Goal: Task Accomplishment & Management: Manage account settings

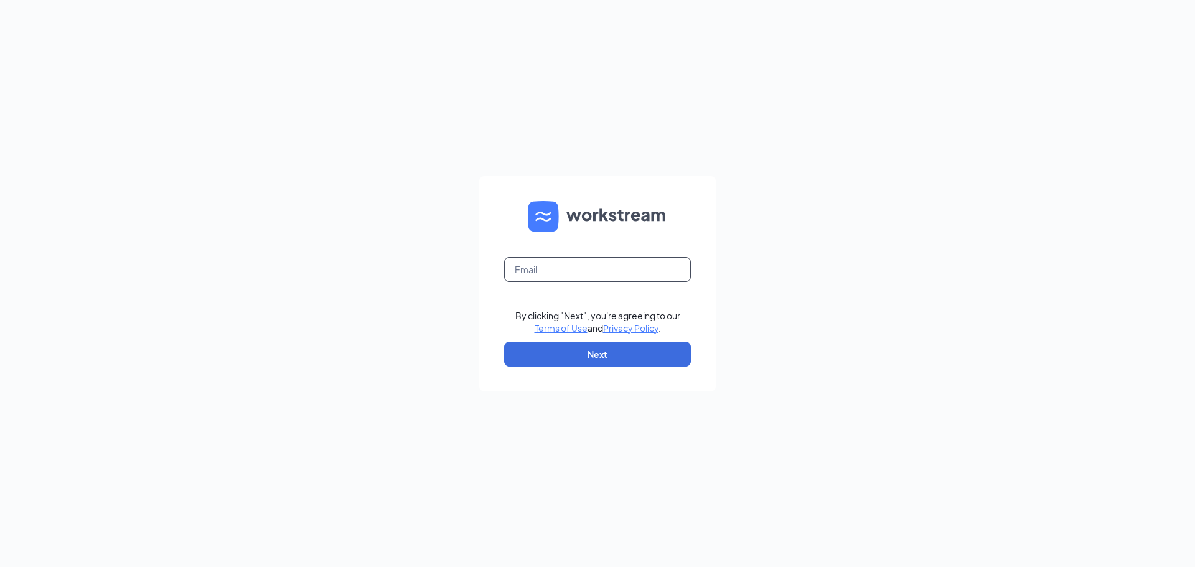
click at [611, 281] on input "text" at bounding box center [597, 269] width 187 height 25
type input "daniel@tavern-restaurants.com"
click at [559, 355] on button "Next" at bounding box center [597, 354] width 187 height 25
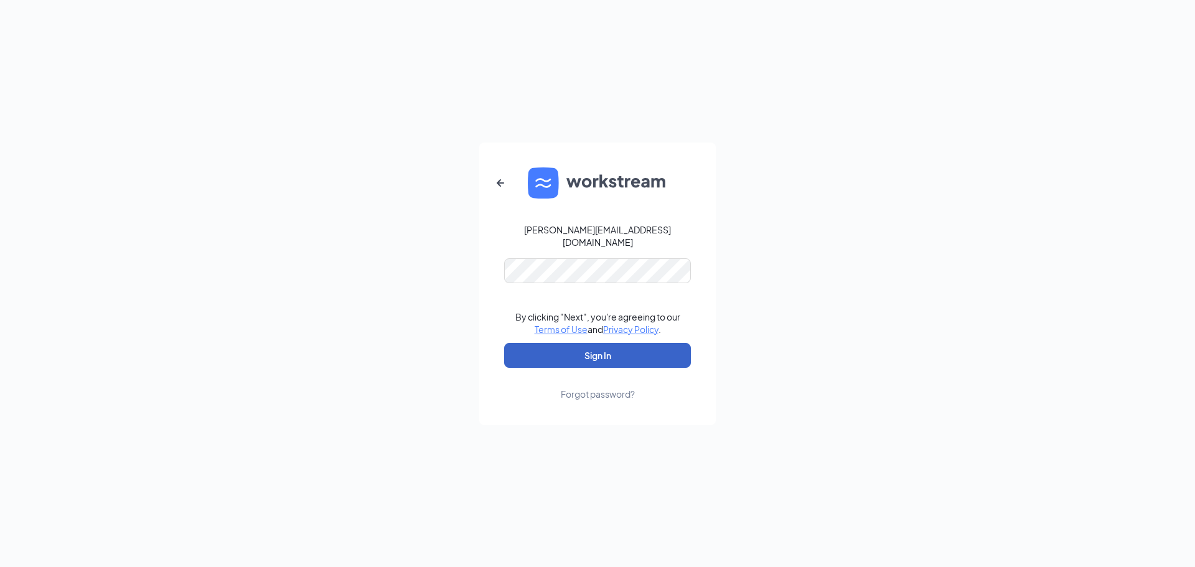
click at [569, 351] on button "Sign In" at bounding box center [597, 355] width 187 height 25
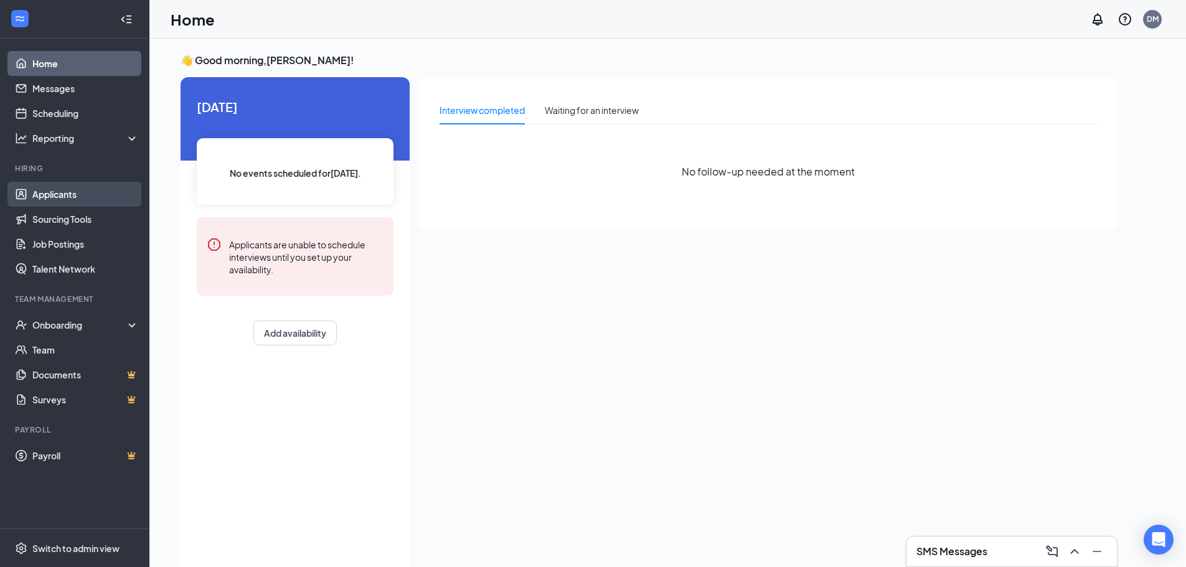
click at [60, 196] on link "Applicants" at bounding box center [85, 194] width 106 height 25
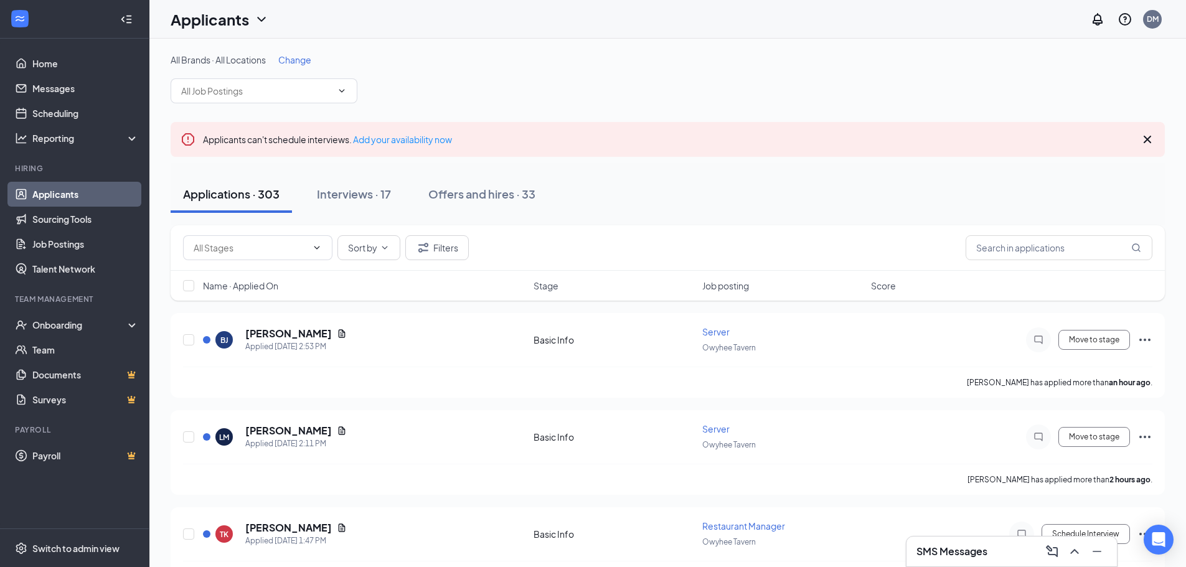
click at [1151, 143] on icon "Cross" at bounding box center [1147, 139] width 7 height 7
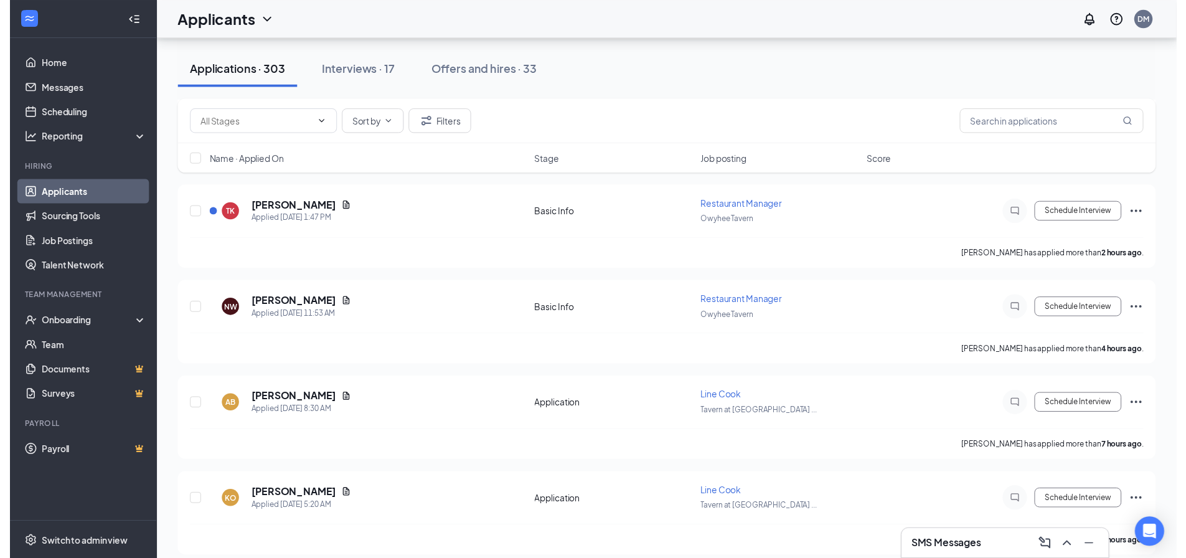
scroll to position [265, 0]
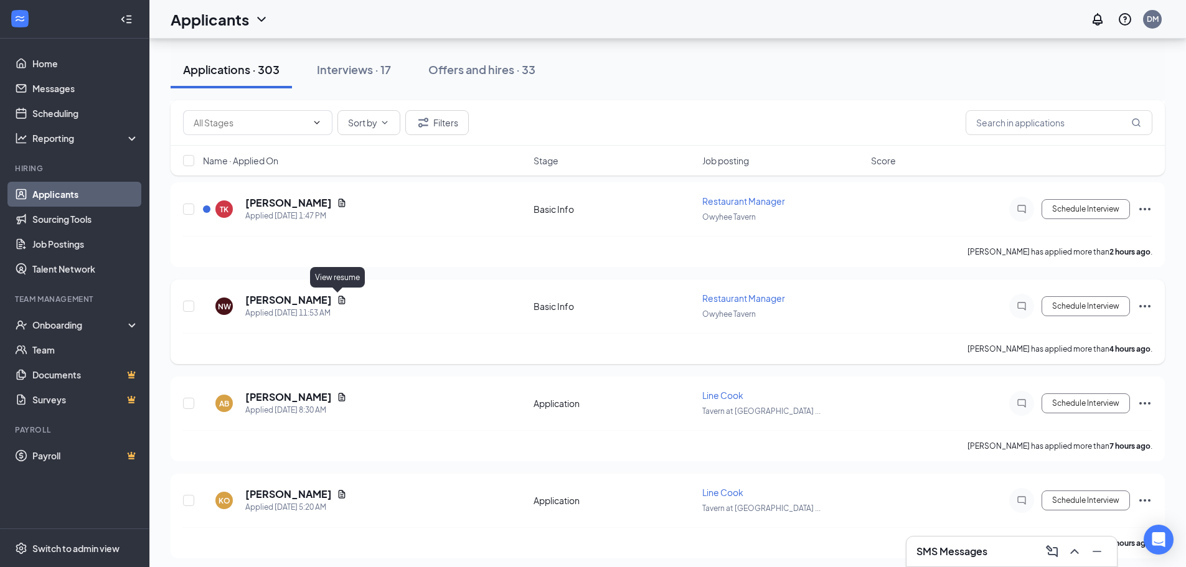
click at [337, 299] on icon "Document" at bounding box center [342, 300] width 10 height 10
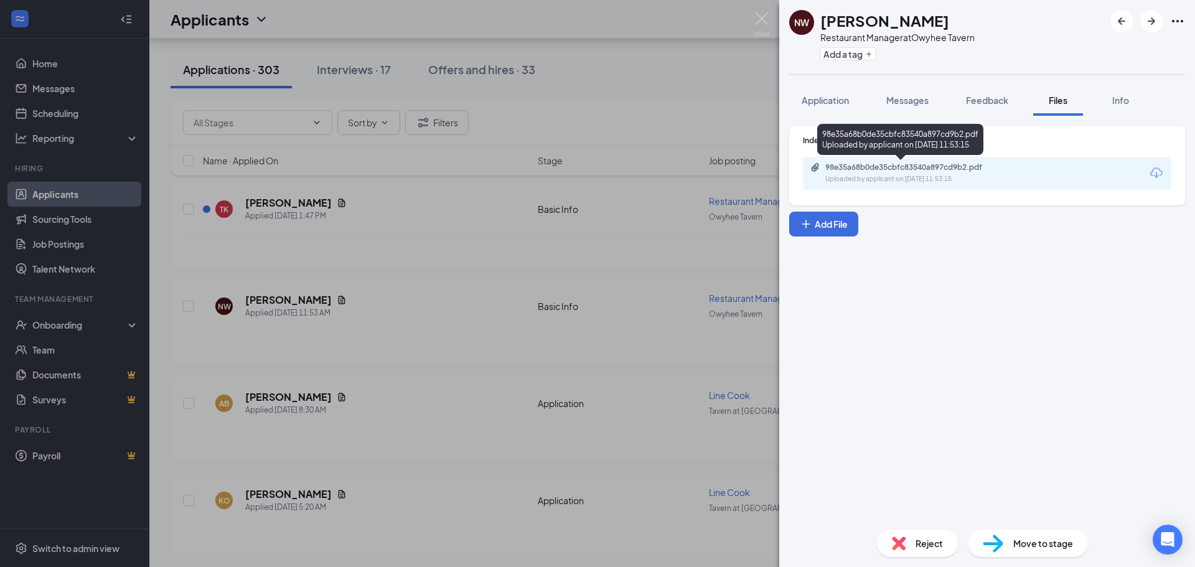
click at [874, 171] on div "98e35a68b0de35cbfc83540a897cd9b2.pdf" at bounding box center [912, 167] width 174 height 10
click at [552, 219] on div "NW Nicholas Watkins Restaurant Manager at Owyhee Tavern Add a tag Application M…" at bounding box center [597, 283] width 1195 height 567
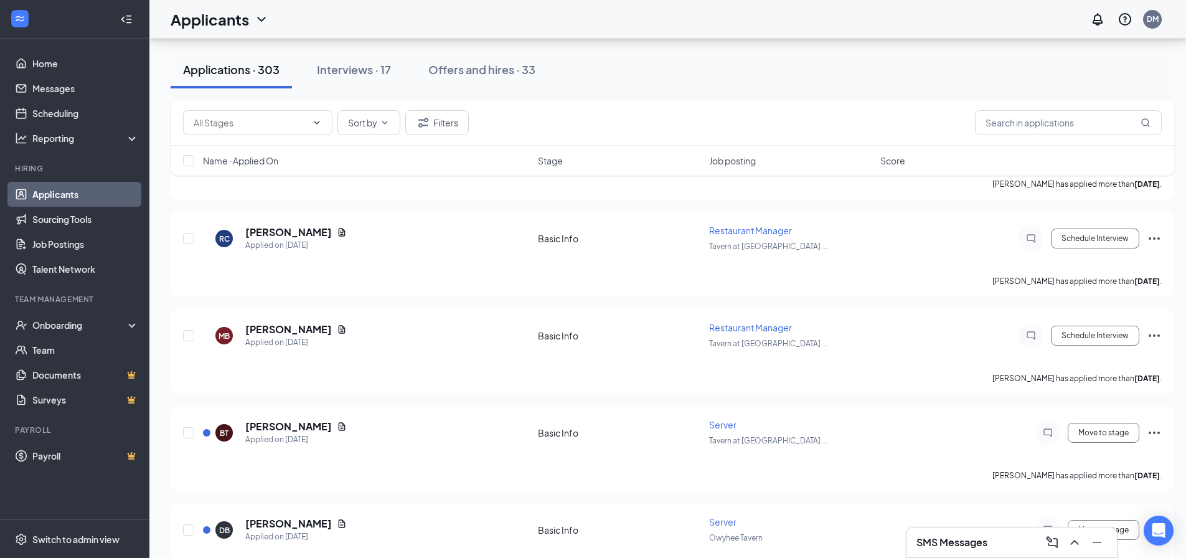
scroll to position [2536, 0]
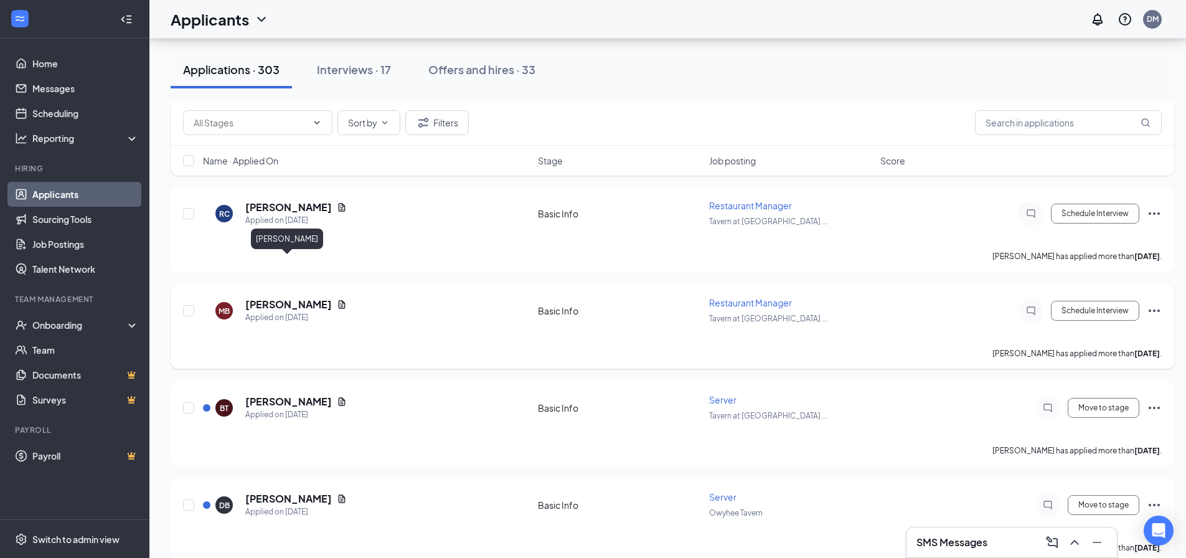
click at [286, 298] on h5 "Michael Bowles" at bounding box center [288, 305] width 87 height 14
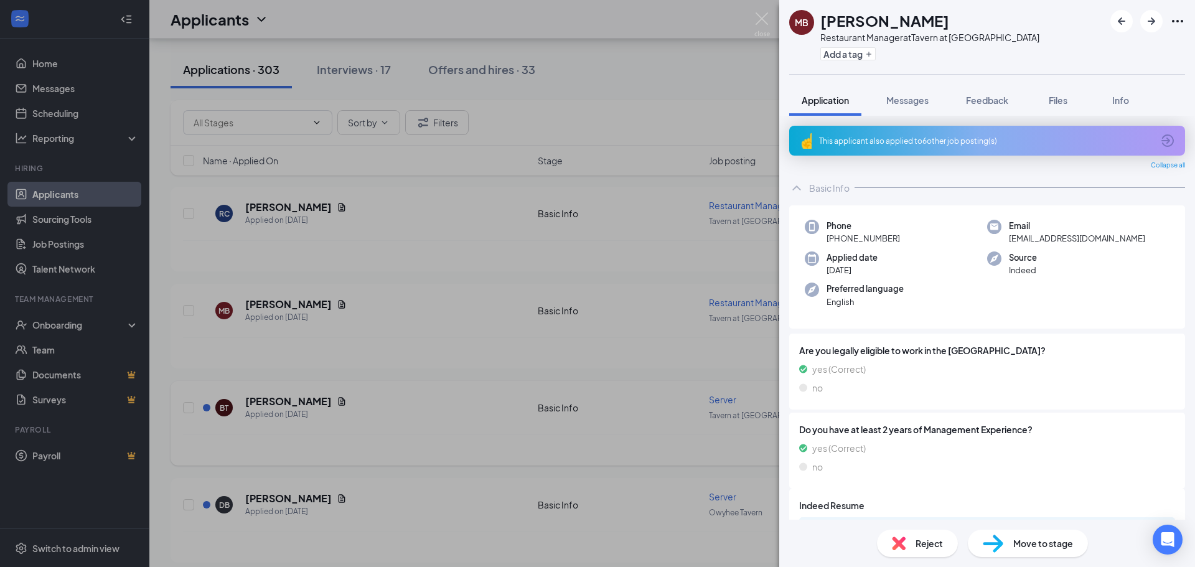
click at [306, 362] on div "MB Michael Bowles Restaurant Manager at Tavern at Eagle Island Add a tag Applic…" at bounding box center [597, 283] width 1195 height 567
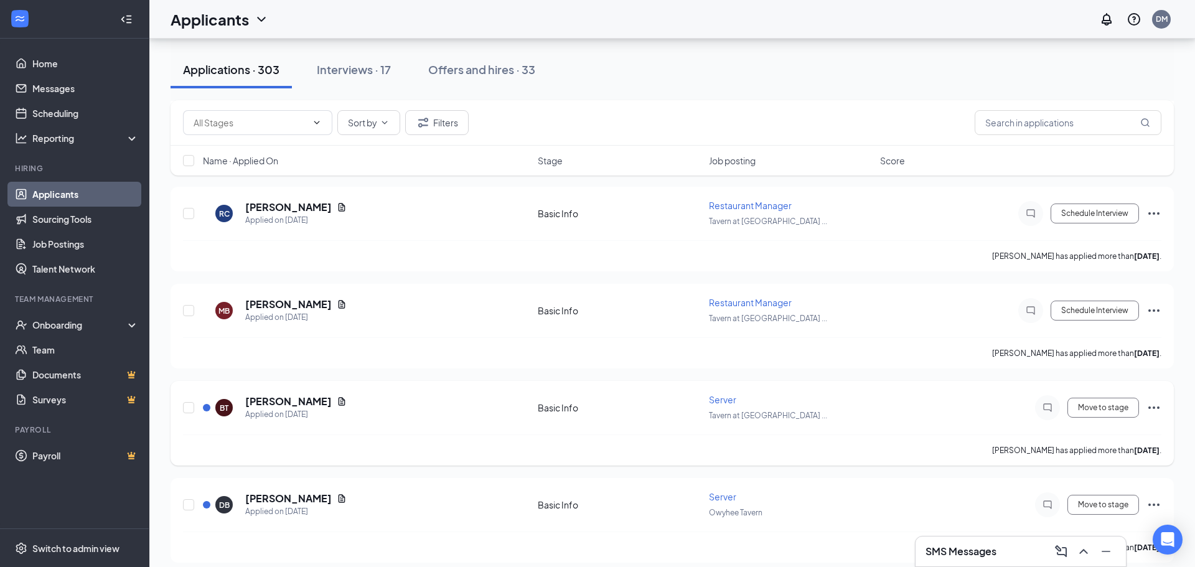
click at [337, 393] on div "BT Brody Tate Applied on Oct 13 Basic Info Server Tavern at Eagle Is ... Move t…" at bounding box center [672, 413] width 979 height 41
click at [337, 397] on icon "Document" at bounding box center [342, 402] width 10 height 10
click at [309, 360] on div at bounding box center [597, 283] width 1195 height 567
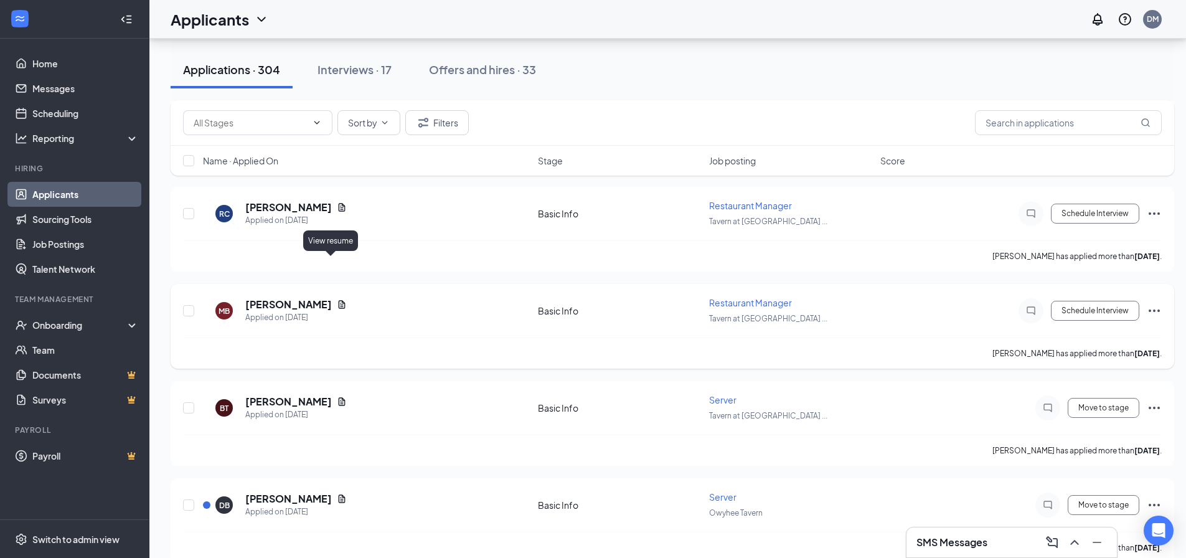
click at [339, 300] on icon "Document" at bounding box center [342, 304] width 7 height 8
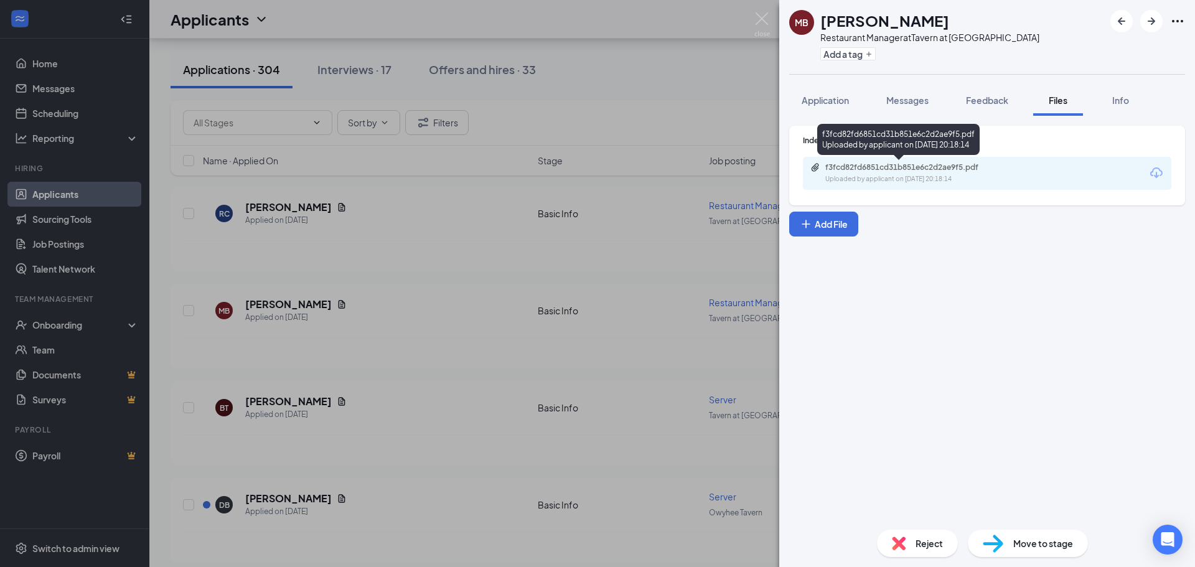
click at [963, 174] on div "f3fcd82fd6851cd31b851e6c2d2ae9f5.pdf Uploaded by applicant on Oct 13, 2025 at 2…" at bounding box center [912, 173] width 202 height 22
click at [460, 440] on div "MB Michael Bowles Restaurant Manager at Tavern at Eagle Island Add a tag Applic…" at bounding box center [597, 283] width 1195 height 567
click at [576, 73] on div "Applications · 304 Interviews · 17 Offers and hires · 33" at bounding box center [673, 69] width 1004 height 37
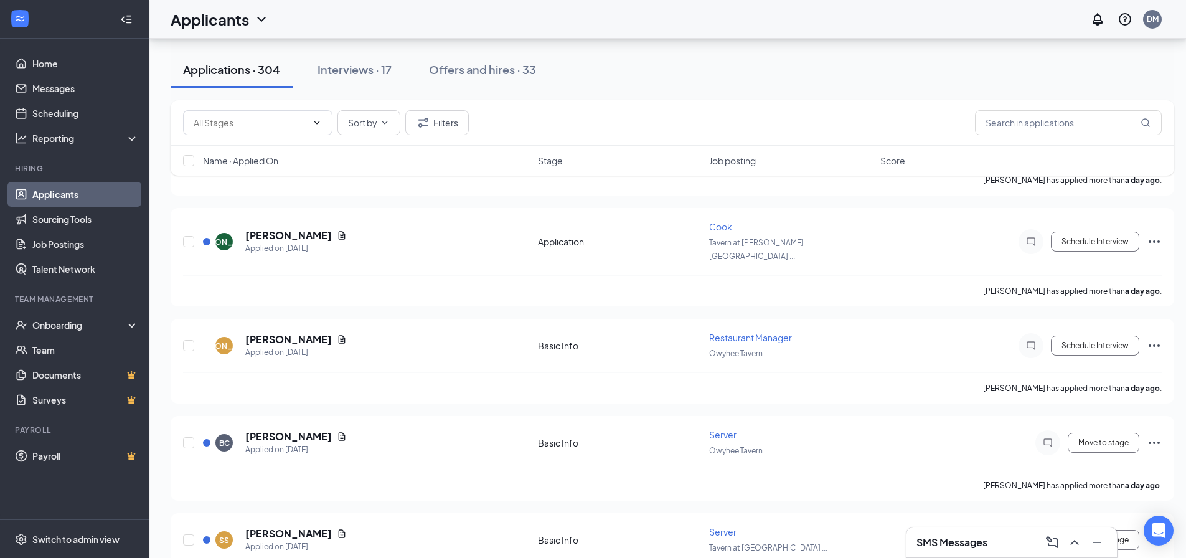
scroll to position [1722, 0]
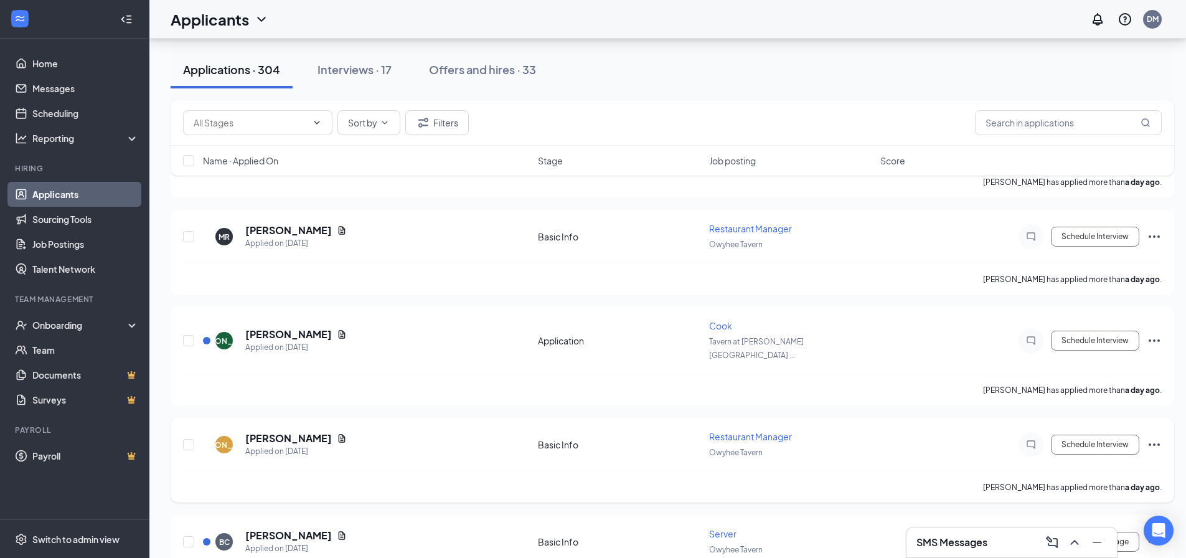
click at [337, 433] on icon "Document" at bounding box center [342, 438] width 10 height 10
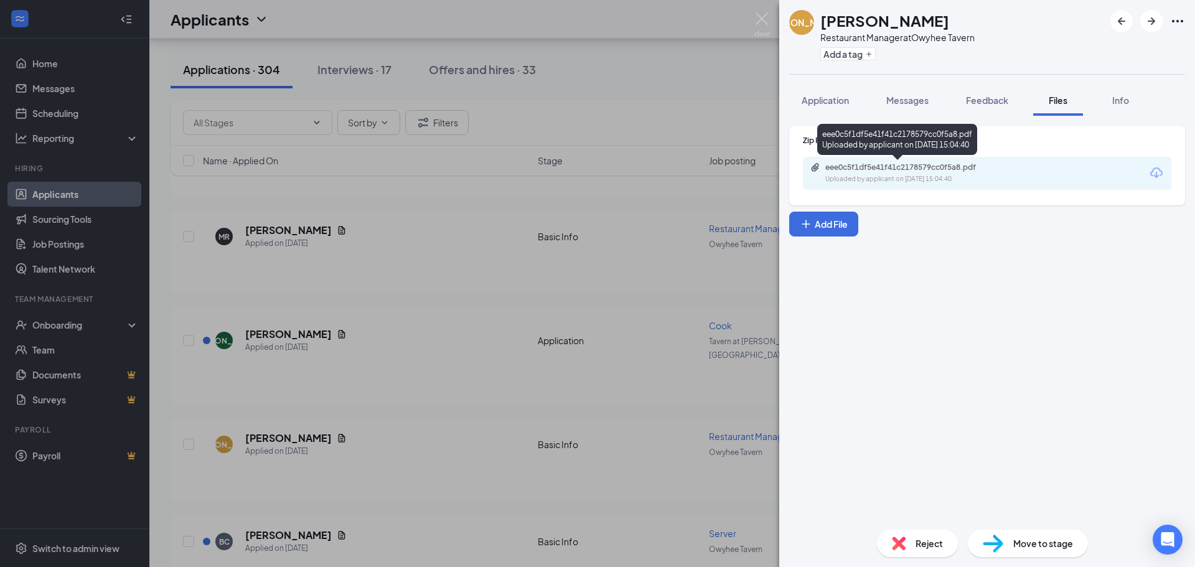
click at [985, 171] on div "eee0c5f1df5e41f41c2178579cc0f5a8.pdf" at bounding box center [912, 167] width 174 height 10
click at [759, 22] on img at bounding box center [763, 24] width 16 height 24
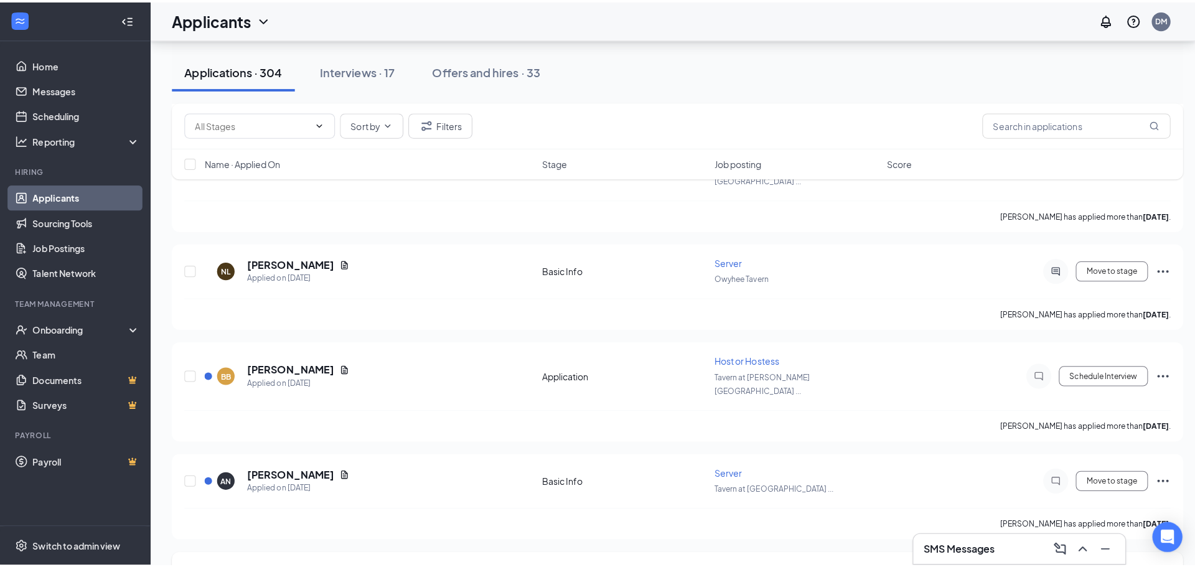
scroll to position [4207, 0]
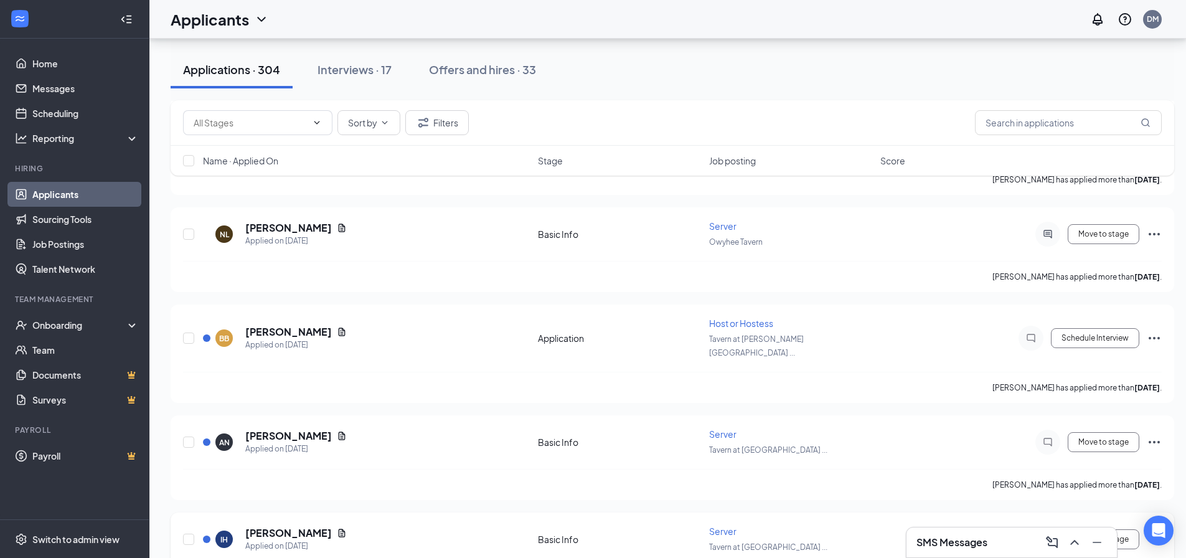
click at [337, 528] on icon "Document" at bounding box center [342, 533] width 10 height 10
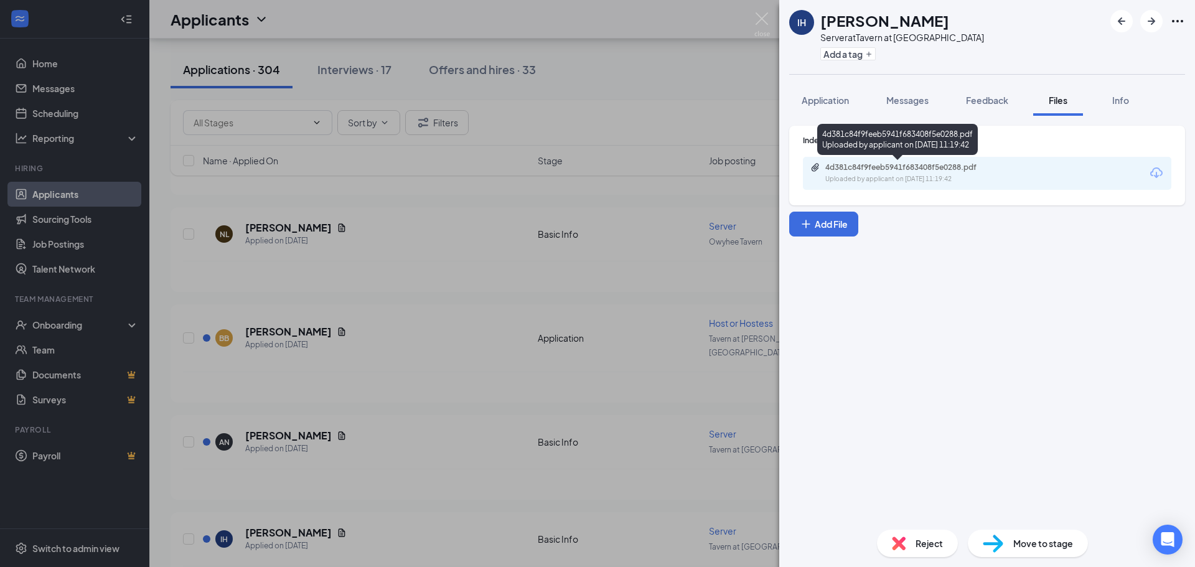
click at [870, 180] on div "Uploaded by applicant on Oct 12, 2025 at 11:19:42" at bounding box center [918, 179] width 187 height 10
click at [419, 226] on div "IH Isabelle Heredia Server at Tavern at Eagle Island Add a tag Application Mess…" at bounding box center [597, 283] width 1195 height 567
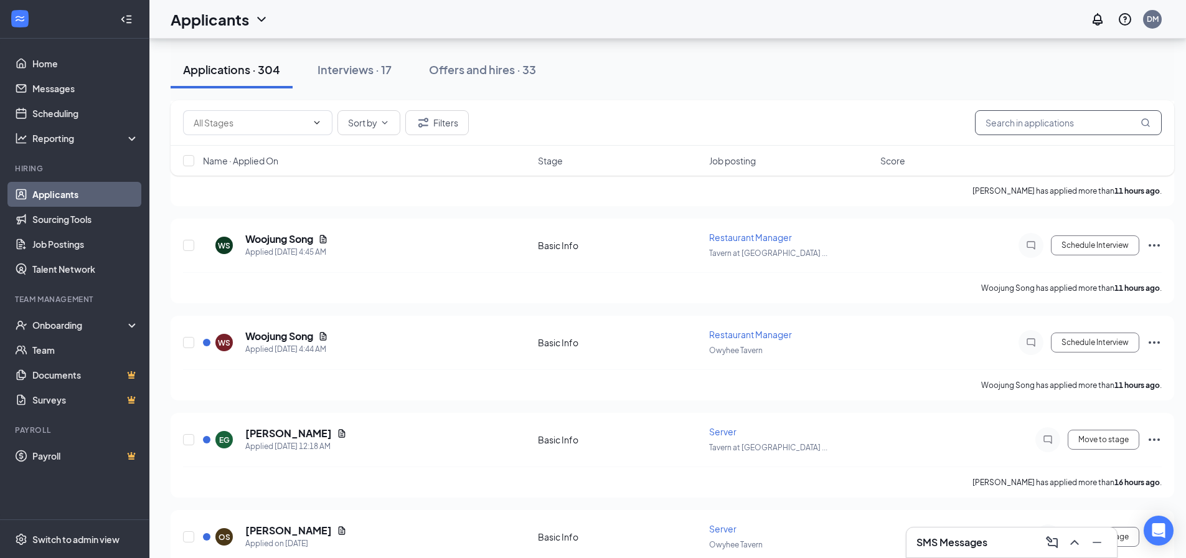
scroll to position [1394, 0]
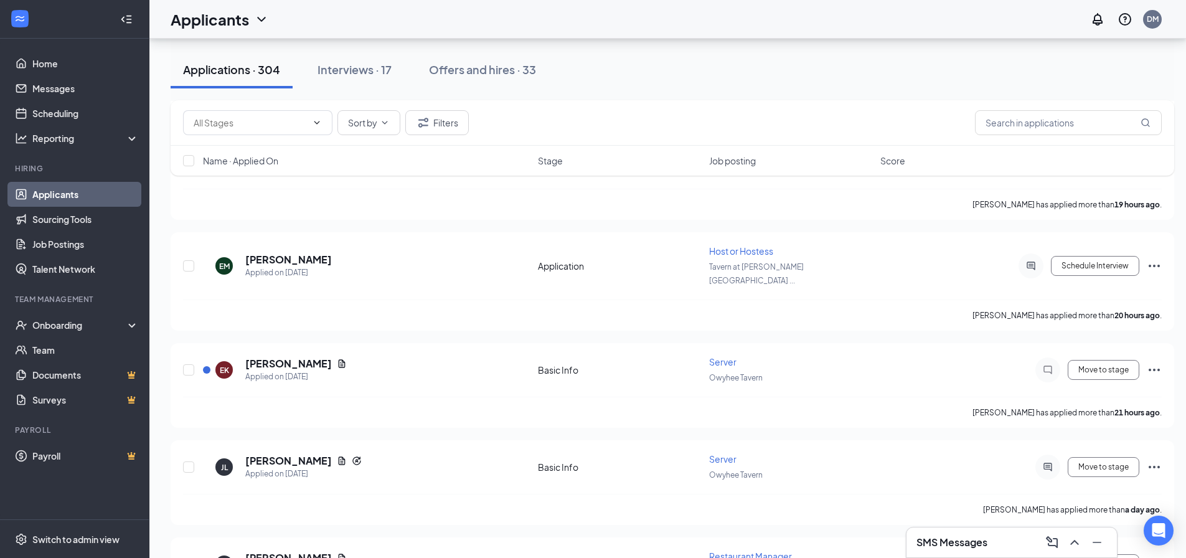
drag, startPoint x: 1165, startPoint y: 121, endPoint x: 974, endPoint y: 53, distance: 202.4
click at [974, 53] on div "Applications · 304 Interviews · 17 Offers and hires · 33" at bounding box center [673, 69] width 1004 height 37
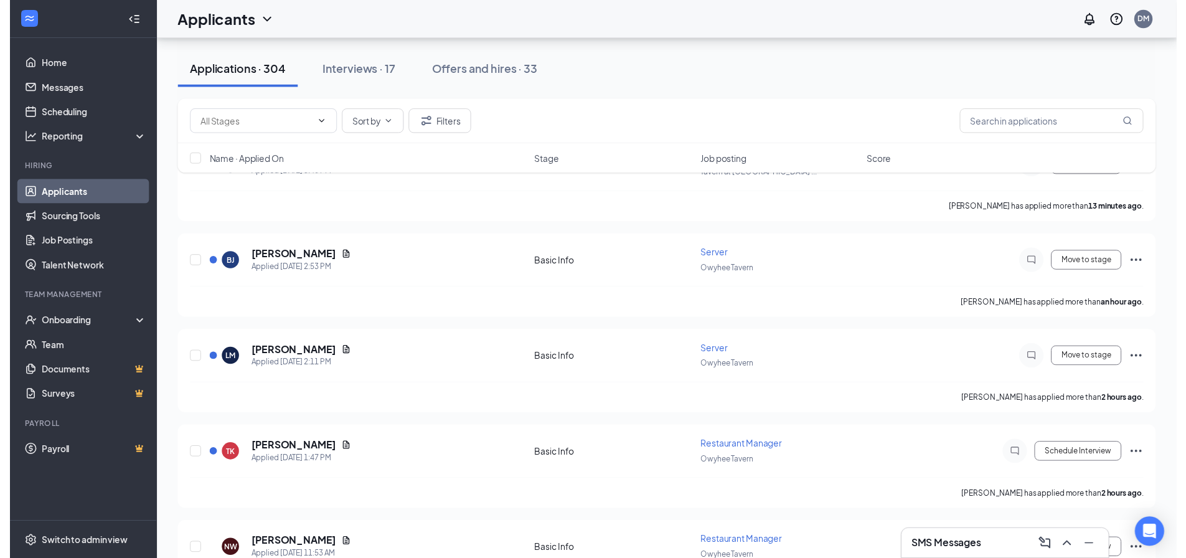
scroll to position [72, 0]
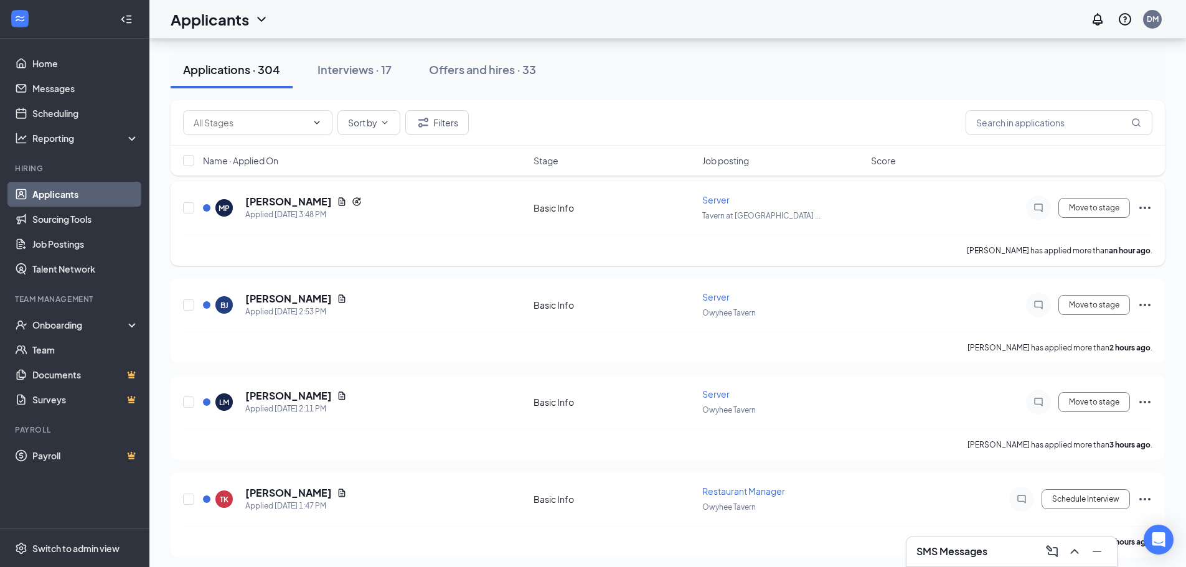
click at [248, 202] on h5 "Madison Perry" at bounding box center [288, 202] width 87 height 14
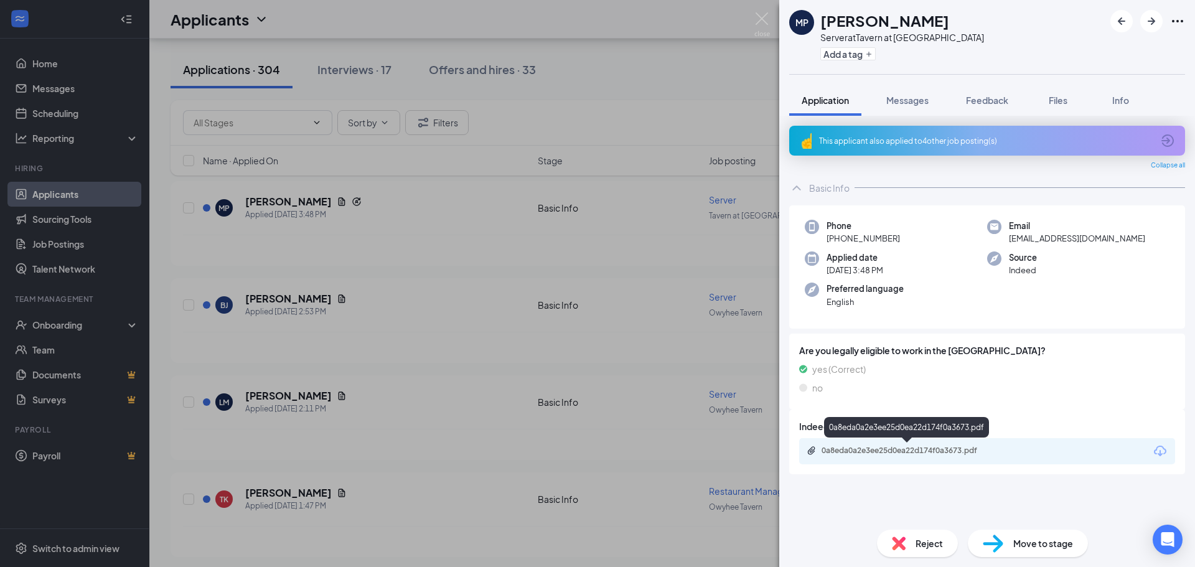
click at [868, 453] on div "0a8eda0a2e3ee25d0ea22d174f0a3673.pdf" at bounding box center [909, 451] width 174 height 10
click at [466, 247] on div "MP Madison Perry Server at Tavern at Eagle Island Add a tag Application Message…" at bounding box center [597, 283] width 1195 height 567
click at [422, 341] on div "Brooke Jaundalderis has applied more than 2 hours ago ." at bounding box center [672, 347] width 979 height 31
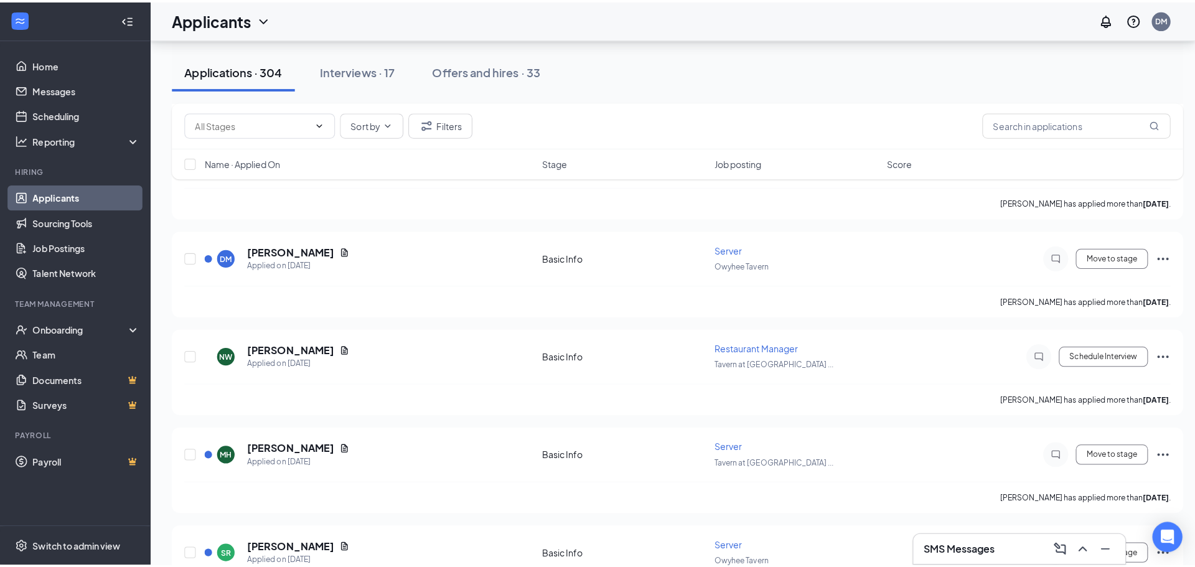
scroll to position [4888, 0]
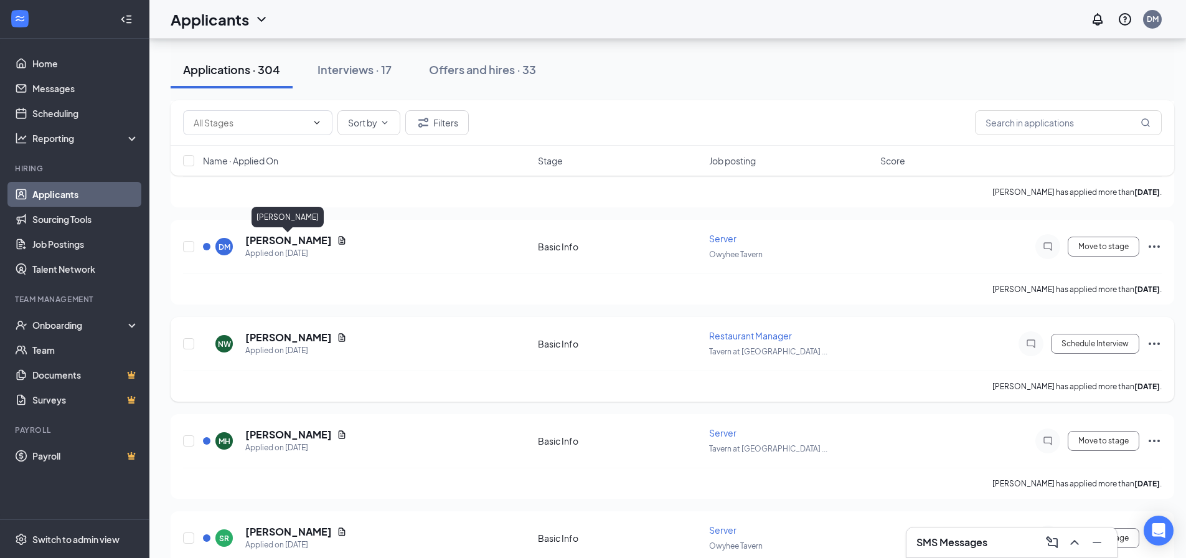
click at [314, 331] on h5 "Nicholas Watkins" at bounding box center [288, 338] width 87 height 14
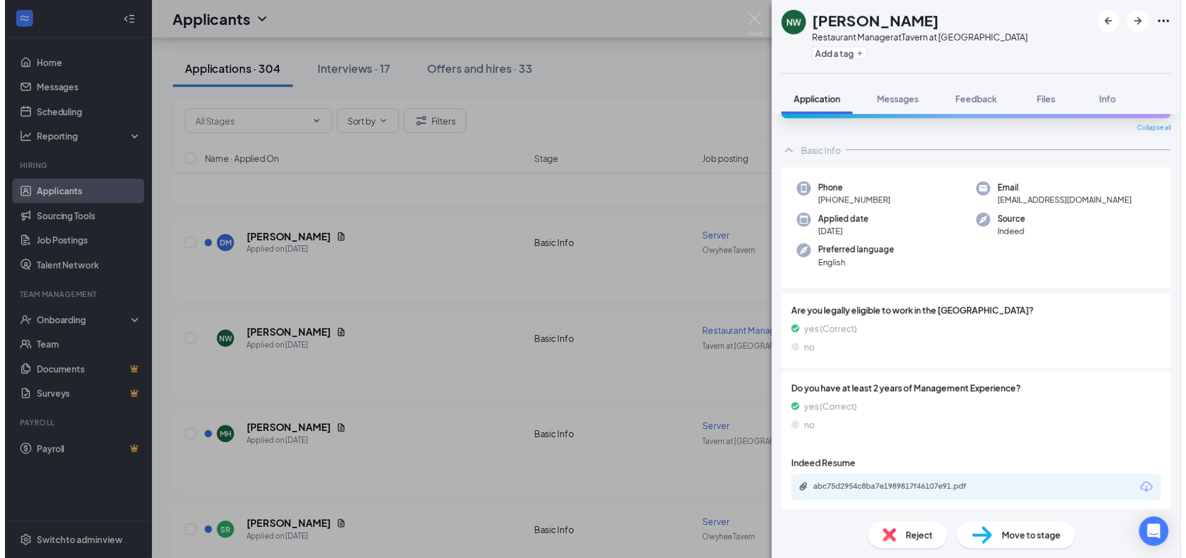
scroll to position [39, 0]
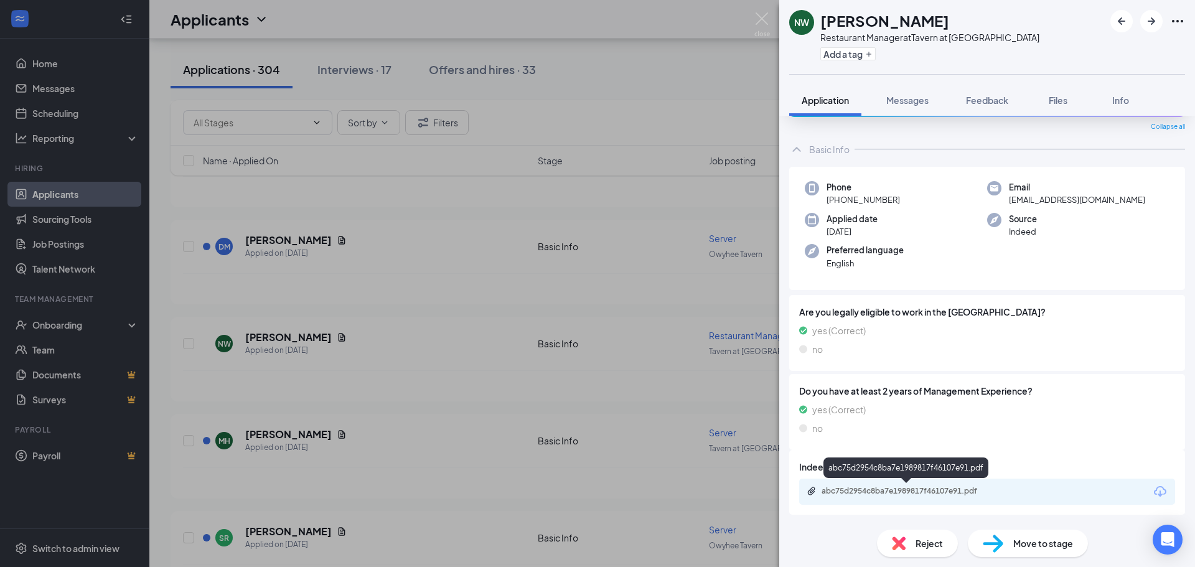
click at [867, 495] on div "abc75d2954c8ba7e1989817f46107e91.pdf" at bounding box center [909, 491] width 174 height 10
click at [432, 275] on div "NW Nicholas Watkins Restaurant Manager at Tavern at Eagle Island Add a tag Appl…" at bounding box center [597, 283] width 1195 height 567
click at [425, 468] on div "MAUREEN HODGES has applied more than 5 days ago ." at bounding box center [672, 483] width 979 height 31
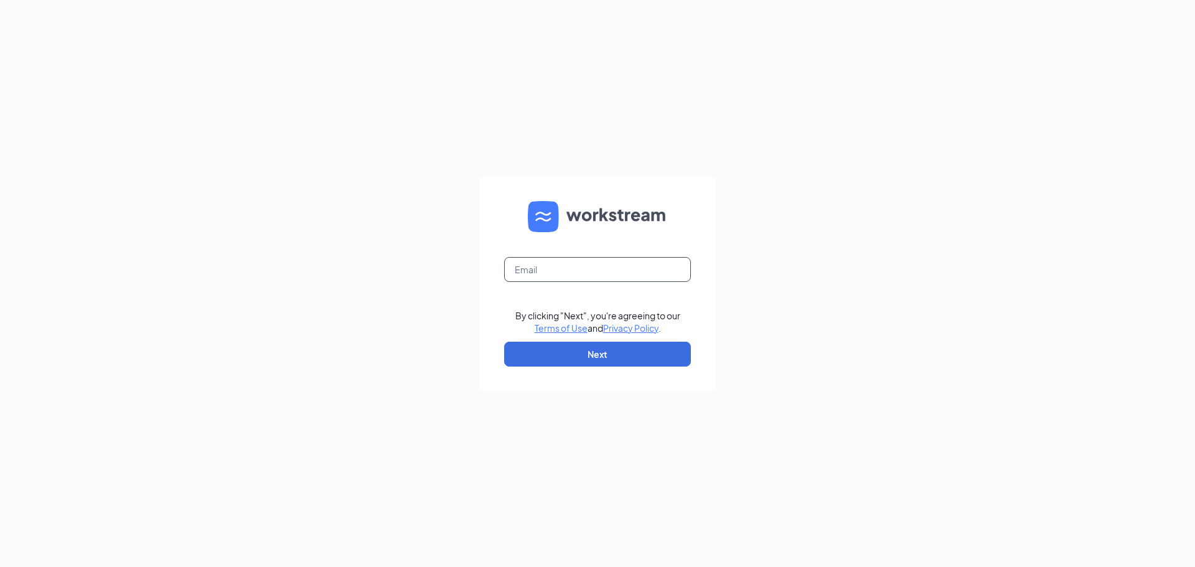
click at [552, 260] on input "text" at bounding box center [597, 269] width 187 height 25
type input "[PERSON_NAME][EMAIL_ADDRESS][DOMAIN_NAME]"
click at [561, 357] on button "Next" at bounding box center [597, 354] width 187 height 25
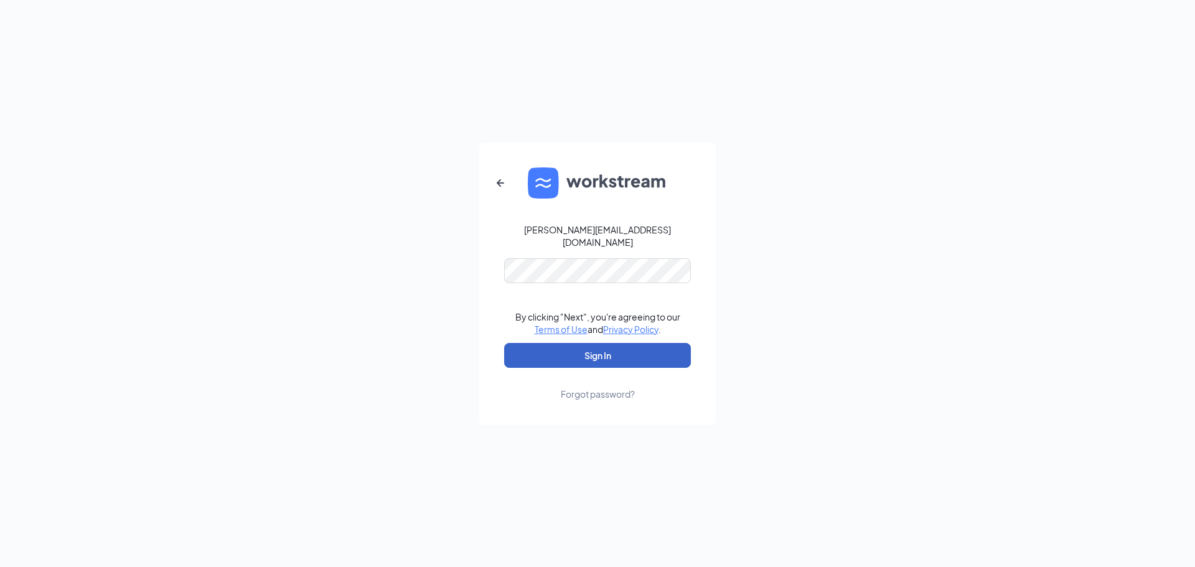
click at [580, 352] on button "Sign In" at bounding box center [597, 355] width 187 height 25
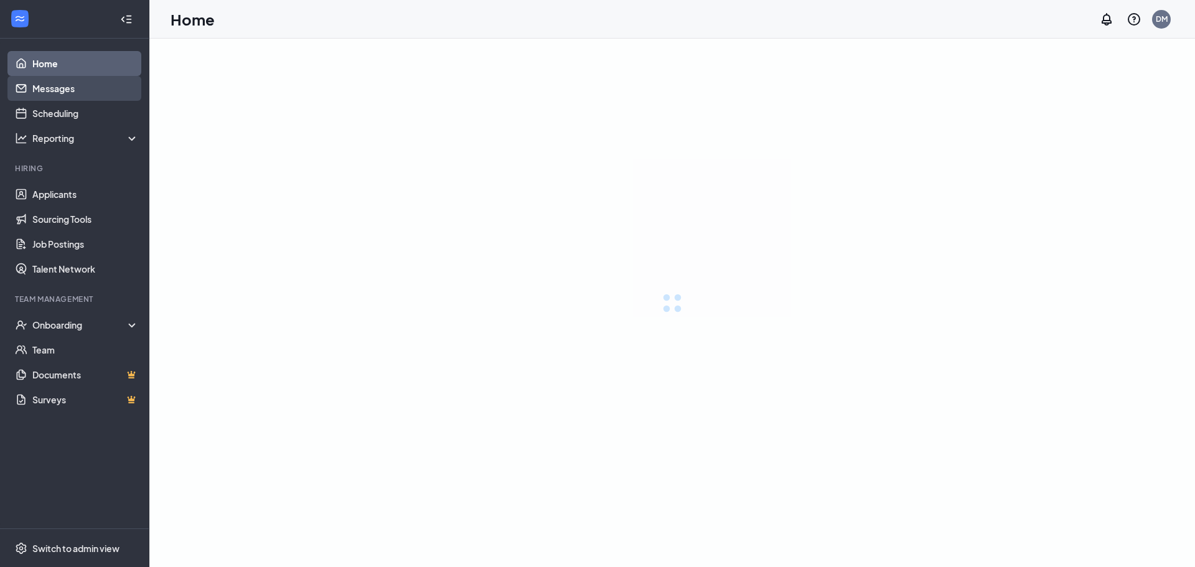
click at [72, 192] on link "Applicants" at bounding box center [85, 194] width 106 height 25
